Goal: Task Accomplishment & Management: Manage account settings

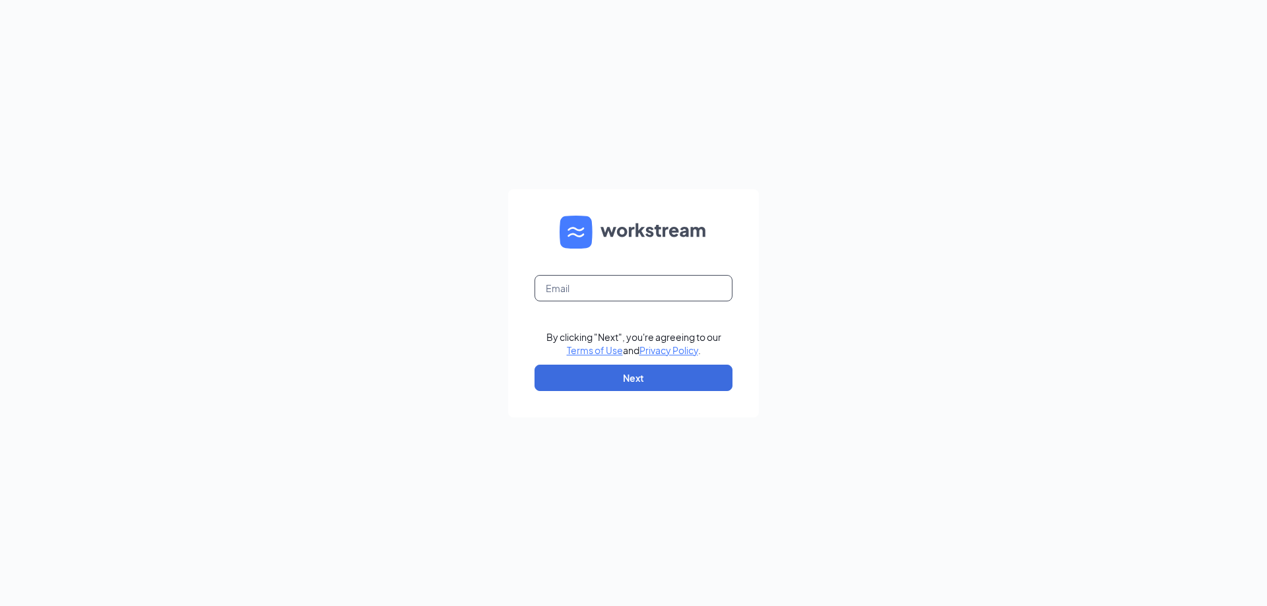
click at [571, 290] on input "text" at bounding box center [633, 288] width 198 height 26
click at [577, 283] on input "text" at bounding box center [633, 288] width 198 height 26
type input "wagreenor@firehousesubs.com"
click at [667, 387] on button "Next" at bounding box center [633, 378] width 198 height 26
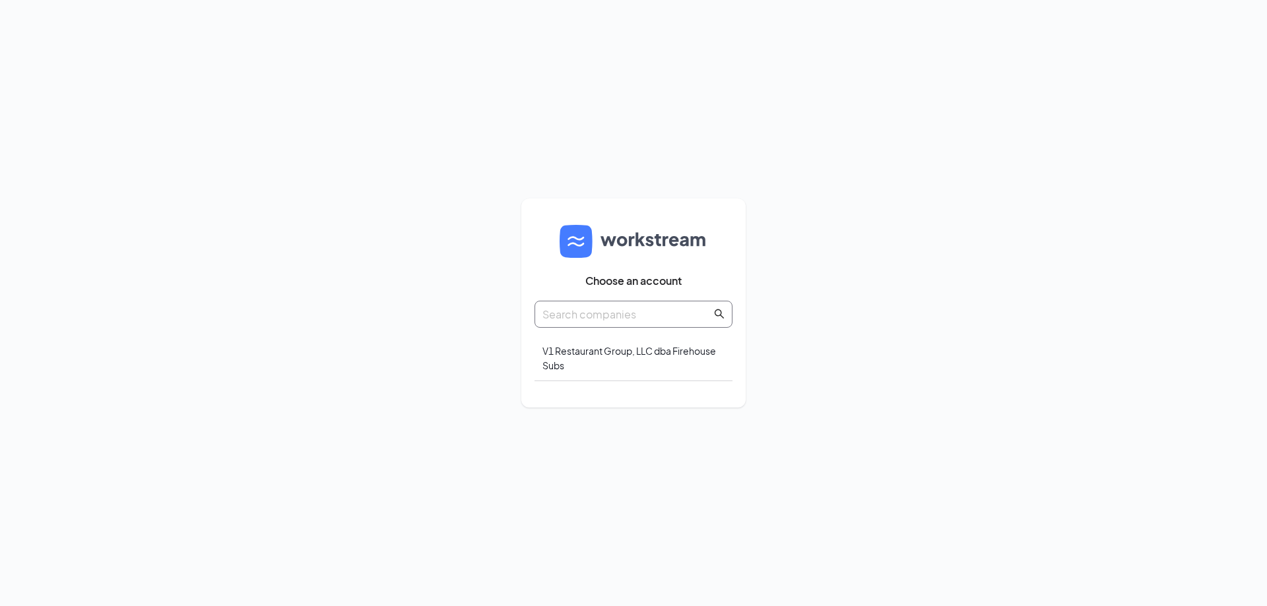
click at [598, 313] on input "text" at bounding box center [626, 314] width 169 height 16
click at [600, 351] on div "V1 Restaurant Group, LLC dba Firehouse Subs" at bounding box center [633, 359] width 198 height 46
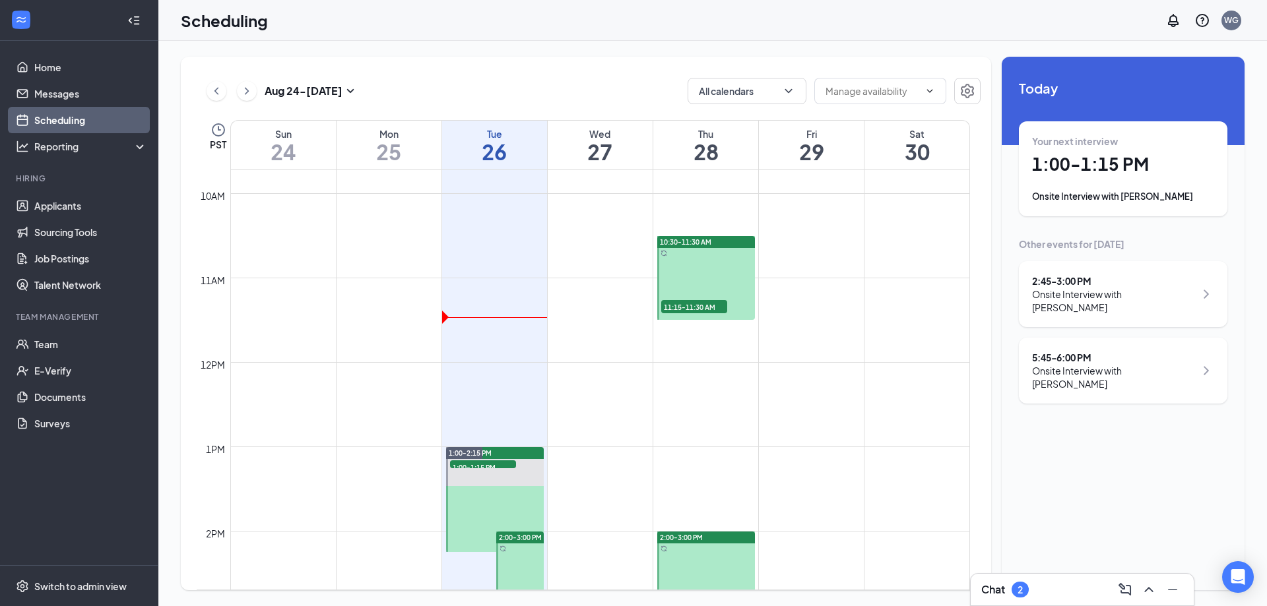
scroll to position [978, 0]
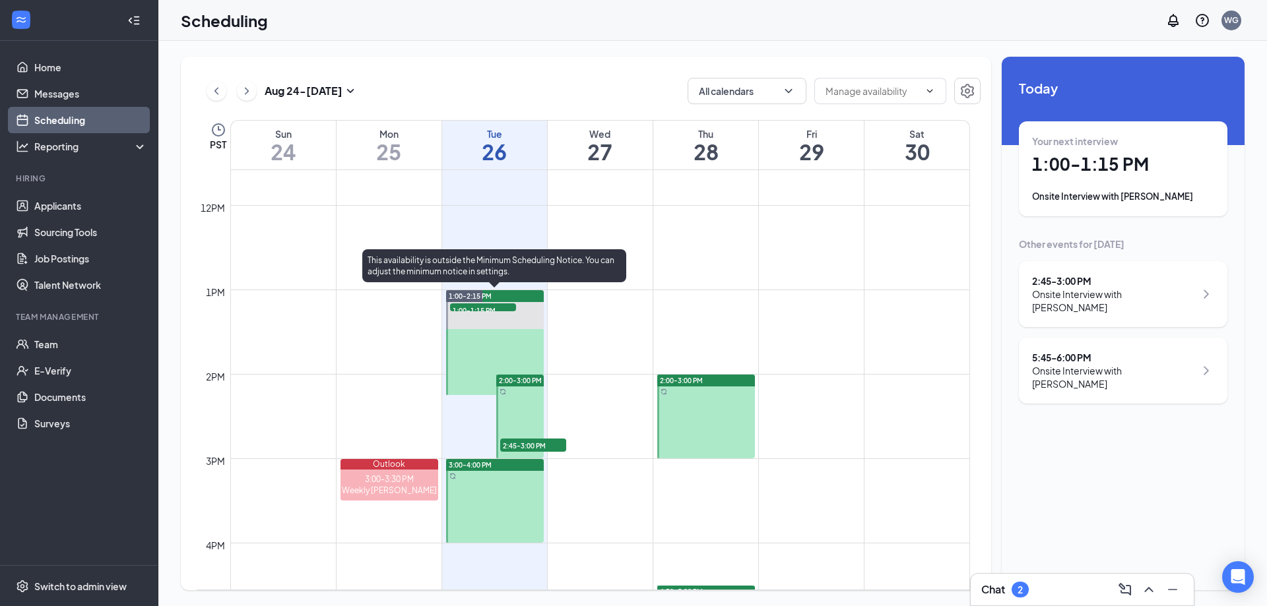
click at [488, 306] on span "1:00-1:15 PM" at bounding box center [483, 309] width 66 height 13
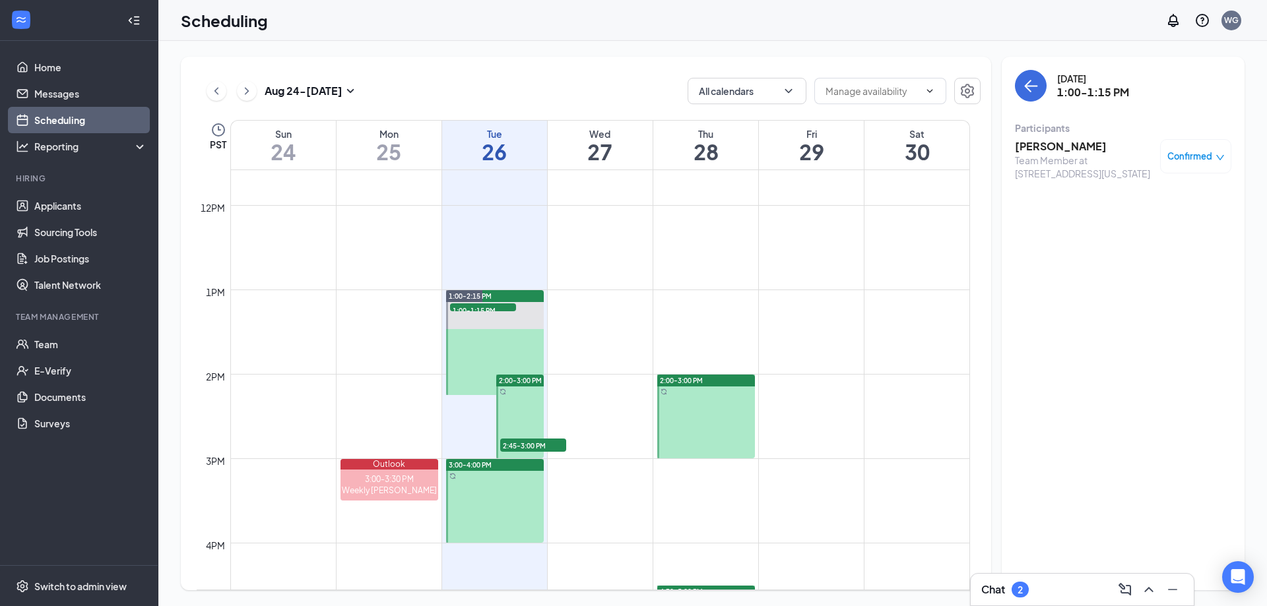
click at [510, 443] on span "2:45-3:00 PM" at bounding box center [533, 445] width 66 height 13
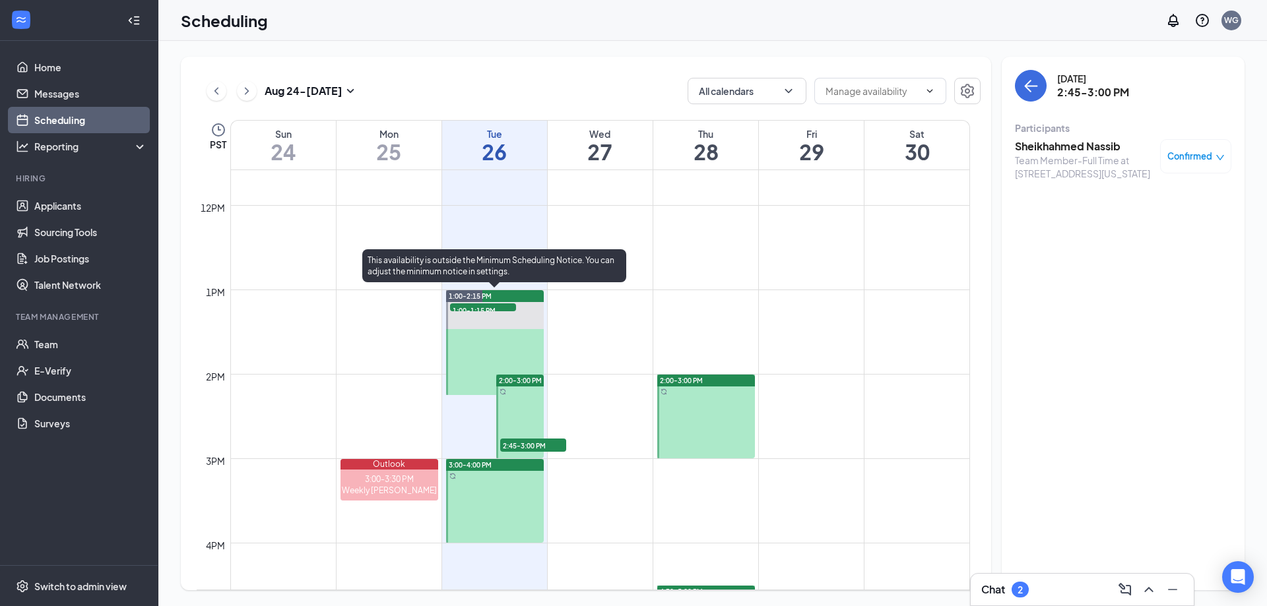
click at [499, 304] on span "1:00-1:15 PM" at bounding box center [483, 309] width 66 height 13
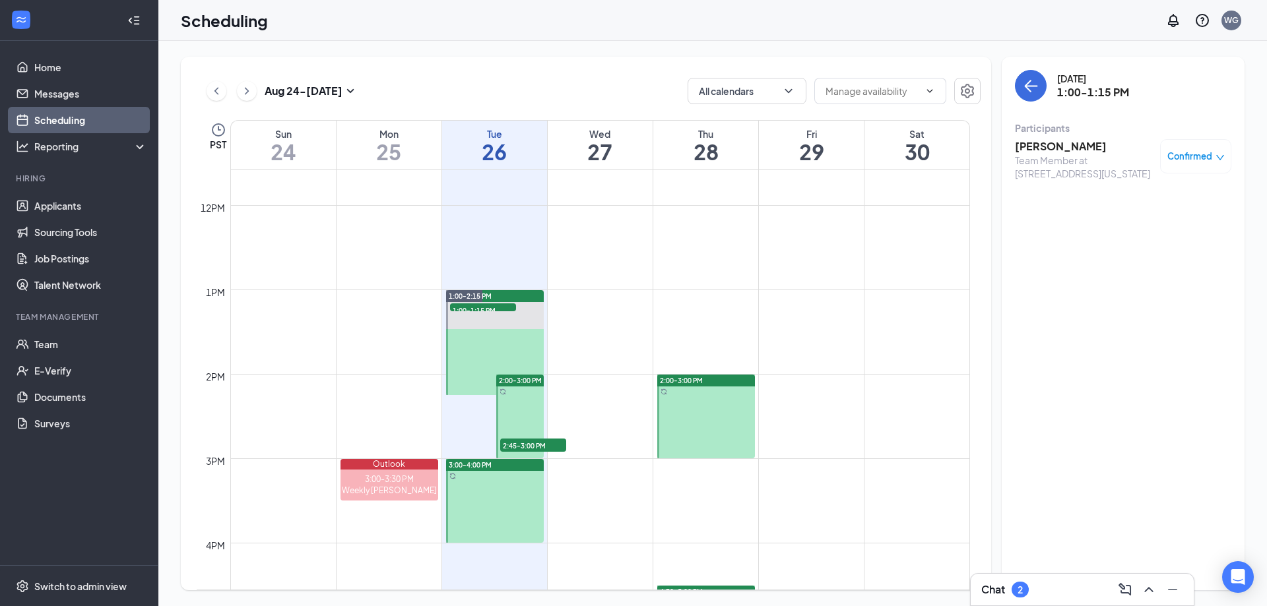
click at [1048, 144] on h3 "[PERSON_NAME]" at bounding box center [1084, 146] width 139 height 15
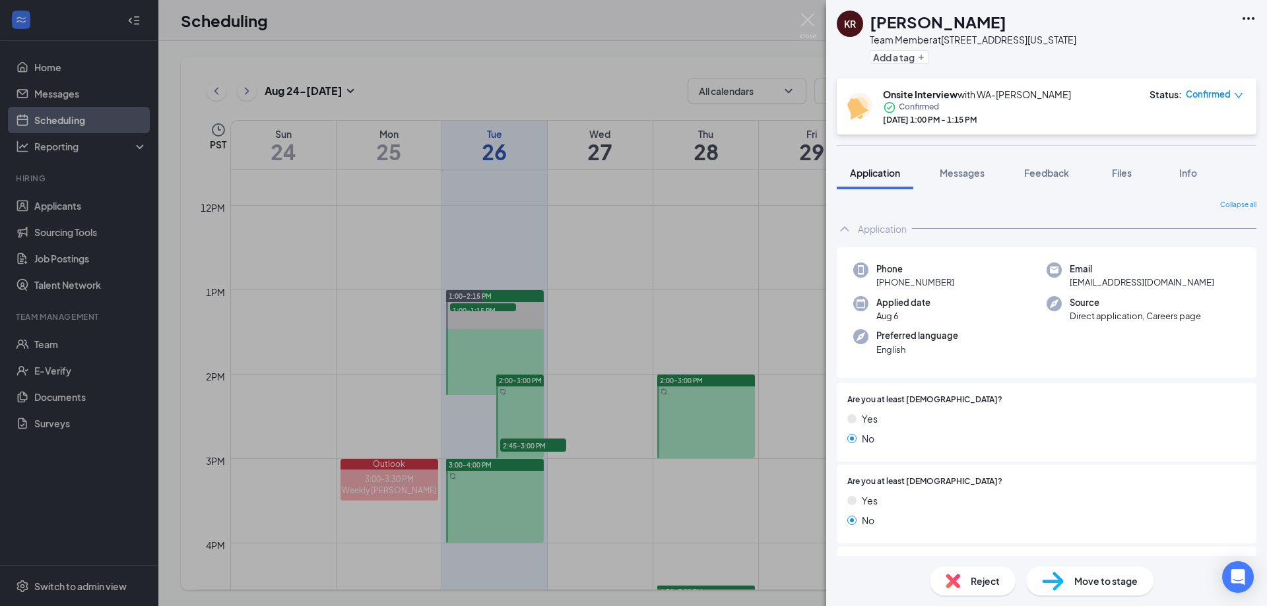
click at [609, 74] on div "KR [PERSON_NAME] Team Member at [STREET_ADDRESS][US_STATE] Add a tag Onsite Int…" at bounding box center [633, 303] width 1267 height 606
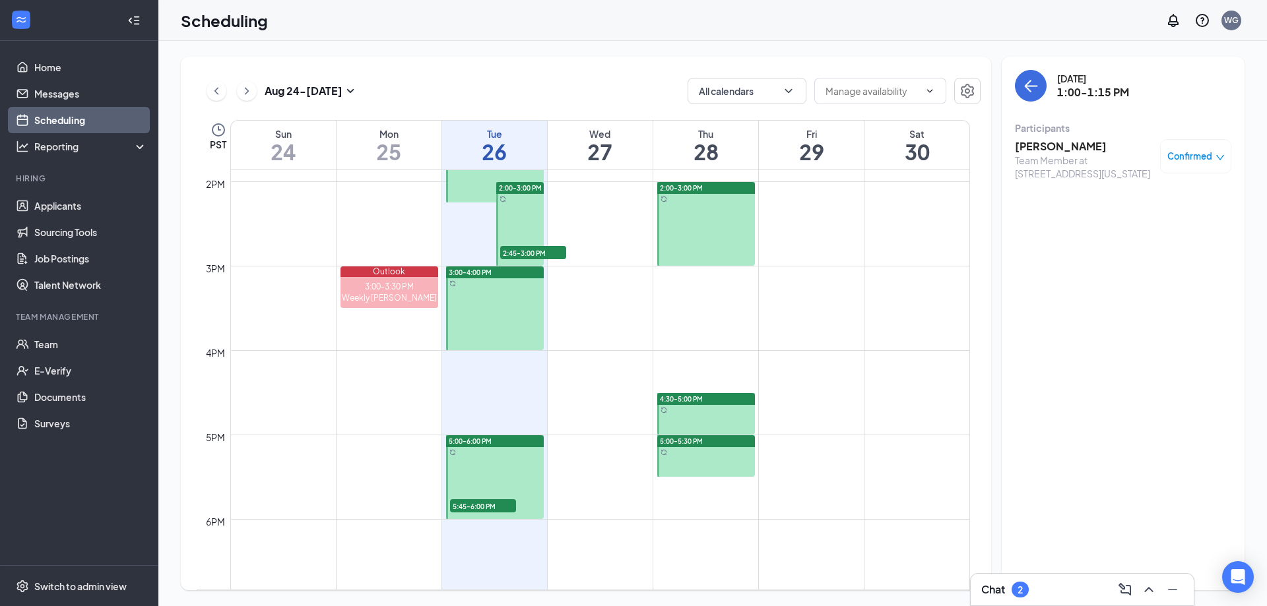
scroll to position [1176, 0]
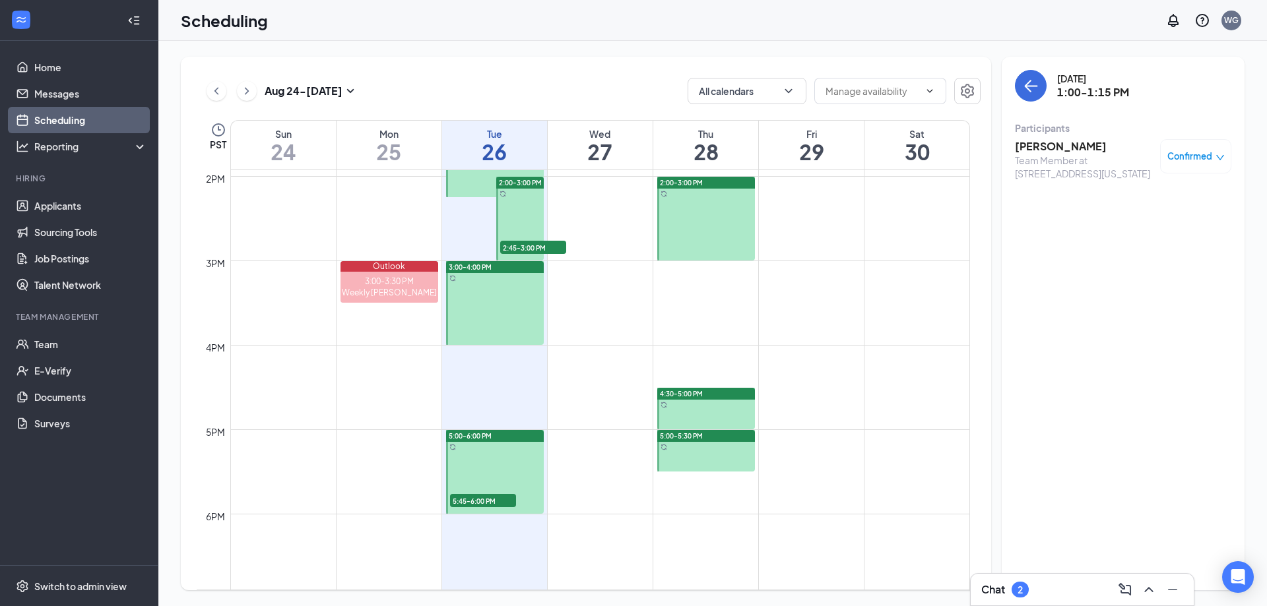
click at [480, 503] on span "5:45-6:00 PM" at bounding box center [483, 500] width 66 height 13
click at [480, 500] on span "5:45-6:00 PM" at bounding box center [483, 500] width 66 height 13
click at [547, 245] on span "2:45-3:00 PM" at bounding box center [533, 247] width 66 height 13
click at [1044, 142] on h3 "Sheikhahmed Nassib" at bounding box center [1084, 146] width 139 height 15
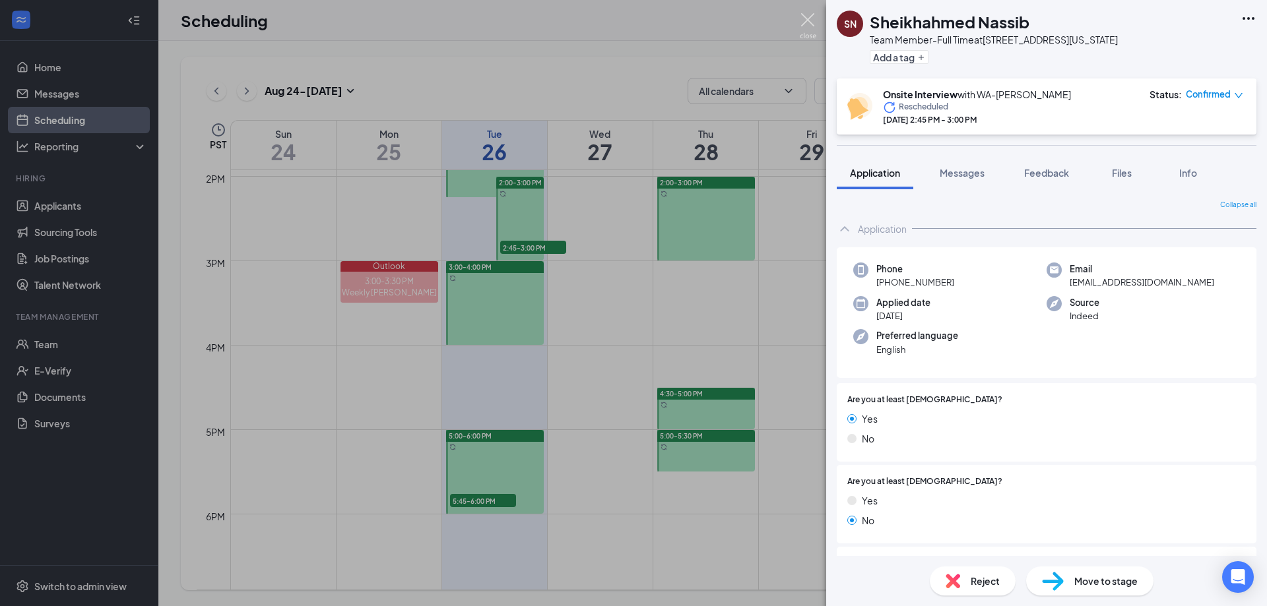
click at [808, 20] on img at bounding box center [808, 26] width 16 height 26
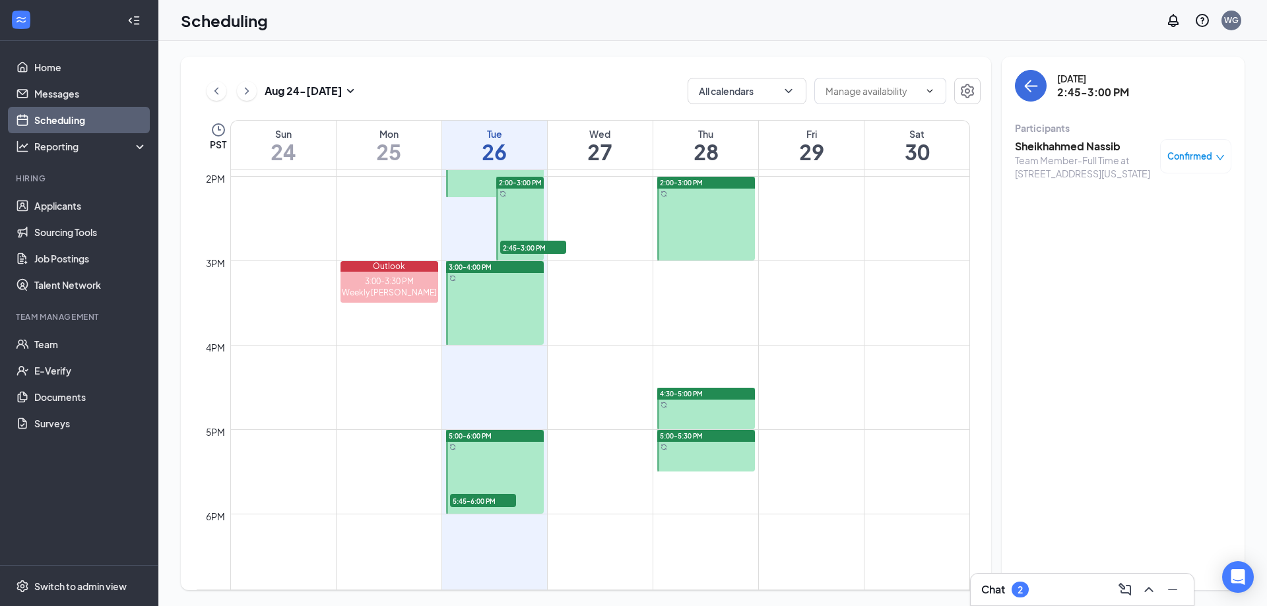
click at [481, 500] on span "5:45-6:00 PM" at bounding box center [483, 500] width 66 height 13
click at [1048, 144] on h3 "[PERSON_NAME]" at bounding box center [1084, 146] width 139 height 15
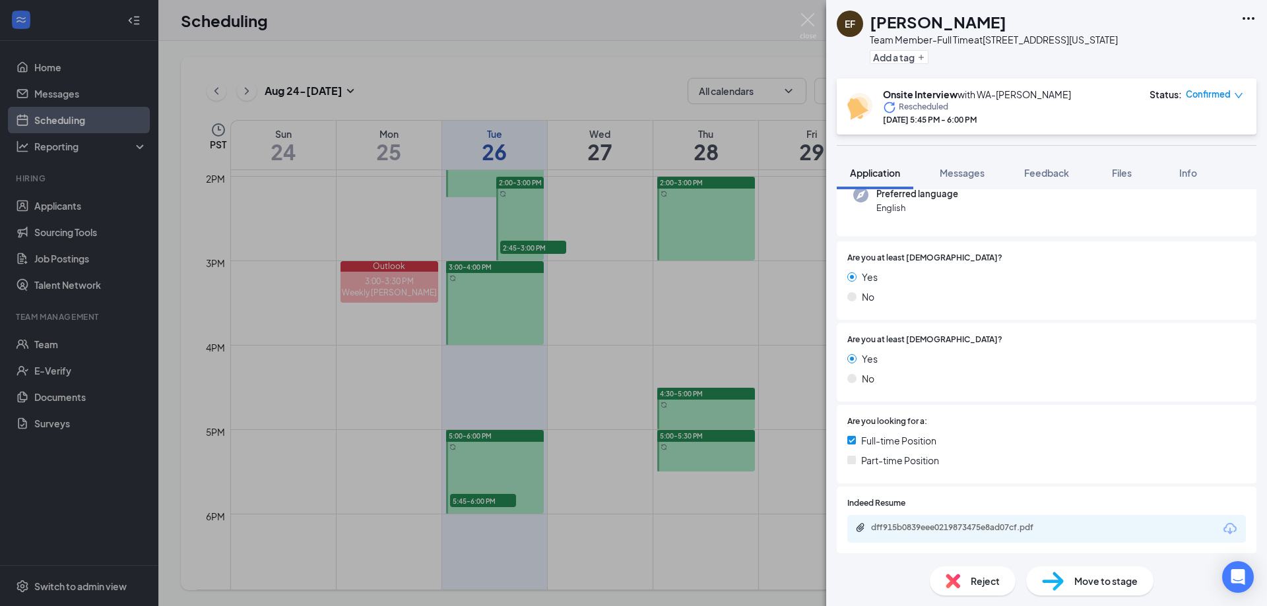
scroll to position [144, 0]
click at [955, 528] on div "dff915b0839eee0219873475e8ad07cf.pdf" at bounding box center [963, 525] width 185 height 11
click at [598, 285] on div "EF [PERSON_NAME] Team Member-Full Time at [STREET_ADDRESS][US_STATE] Add a tag …" at bounding box center [633, 303] width 1267 height 606
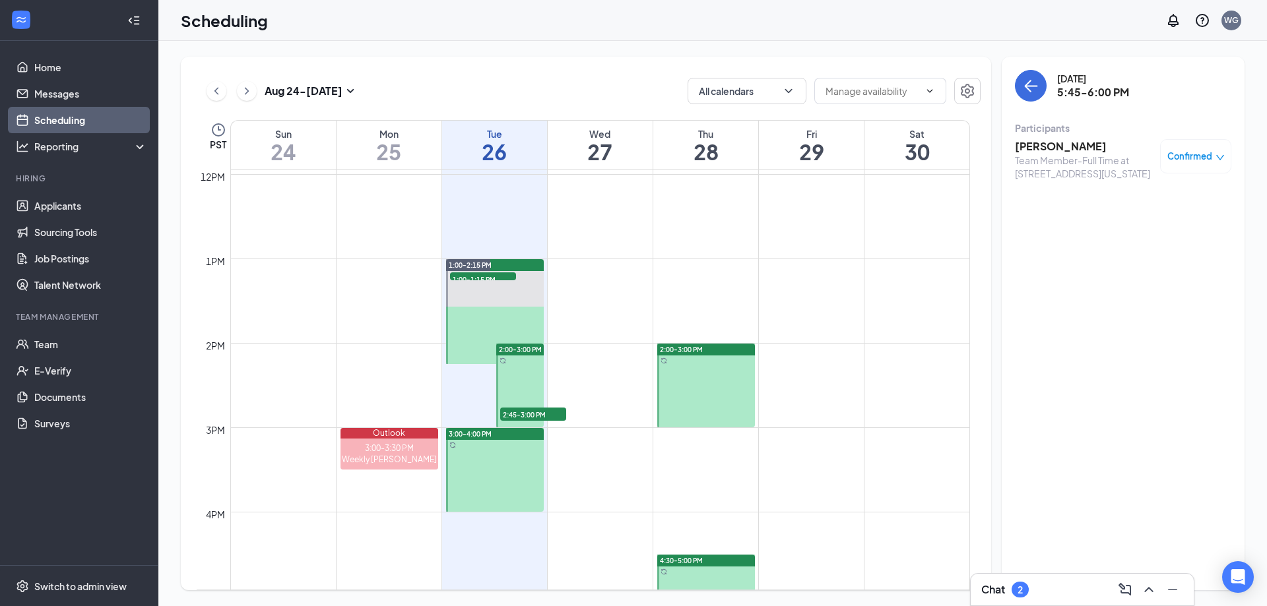
scroll to position [978, 0]
